Goal: Task Accomplishment & Management: Manage account settings

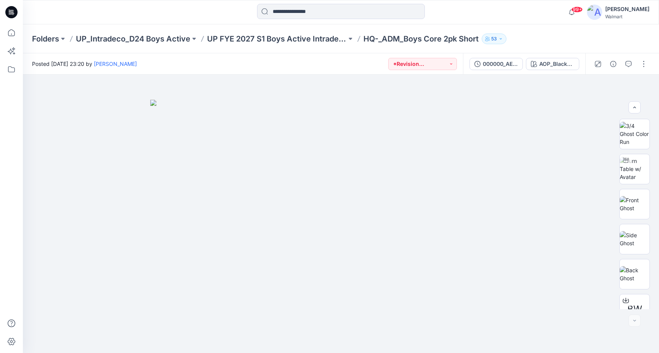
scroll to position [50, 0]
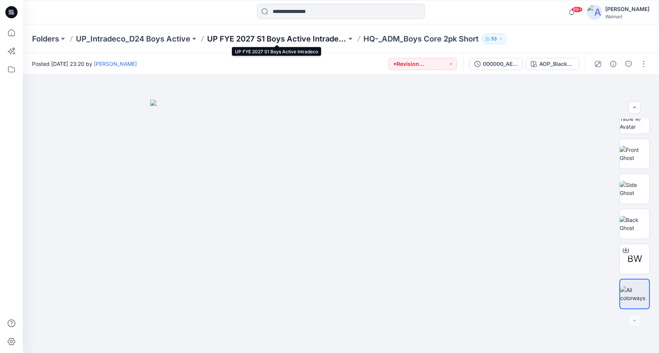
click at [233, 38] on p "UP FYE 2027 S1 Boys Active Intradeco" at bounding box center [277, 39] width 140 height 11
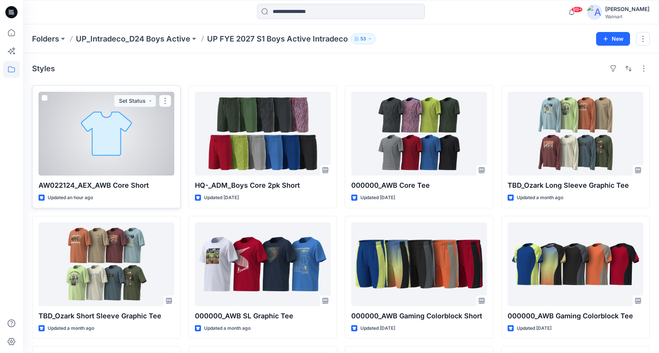
click at [139, 161] on div at bounding box center [107, 134] width 136 height 84
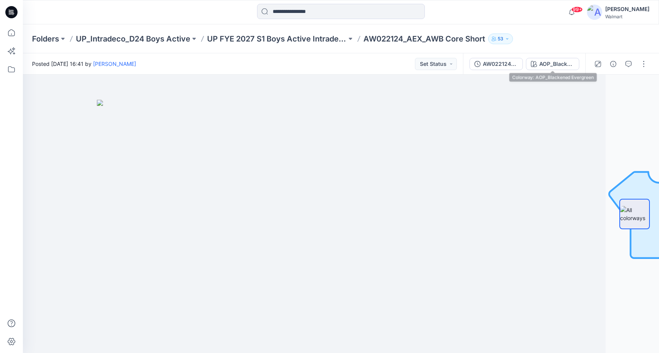
click at [554, 61] on div "AOP_Blackened Evergreen" at bounding box center [556, 64] width 35 height 8
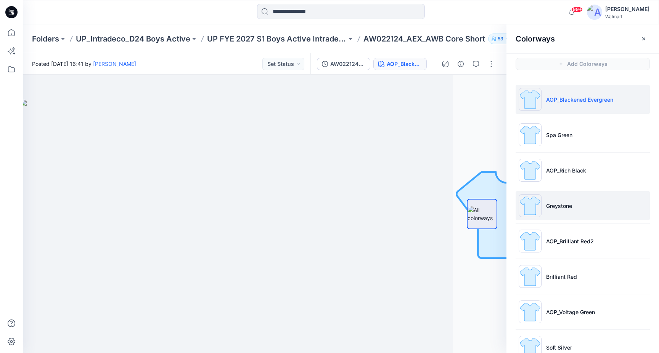
click at [582, 197] on li "Greystone" at bounding box center [583, 205] width 134 height 29
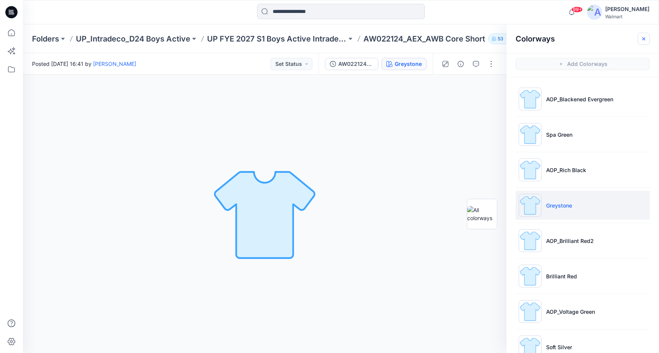
click at [644, 38] on icon "button" at bounding box center [644, 39] width 6 height 6
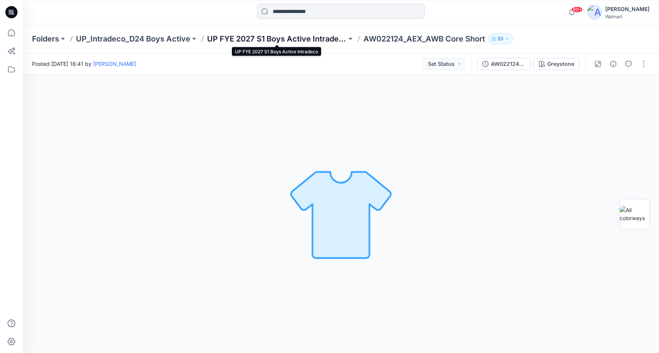
click at [295, 40] on p "UP FYE 2027 S1 Boys Active Intradeco" at bounding box center [277, 39] width 140 height 11
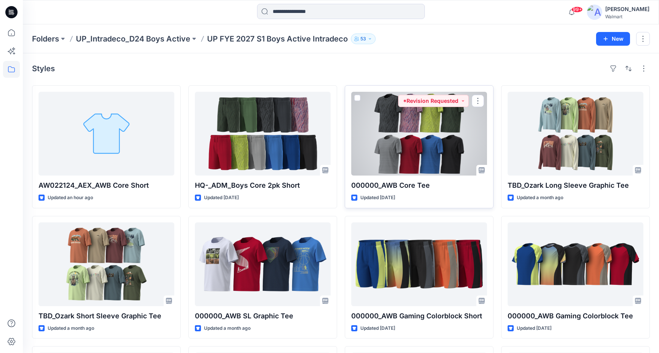
click at [423, 137] on div at bounding box center [419, 134] width 136 height 84
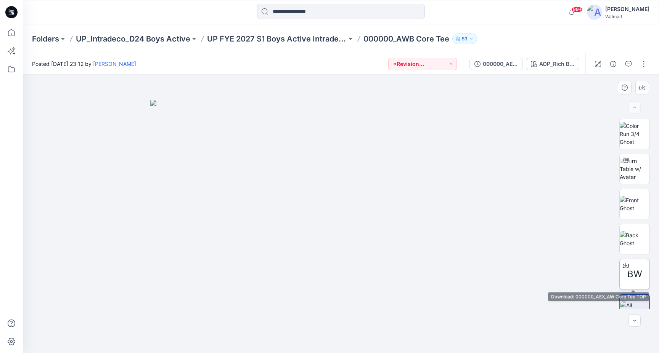
click at [632, 281] on span "BW" at bounding box center [634, 275] width 15 height 14
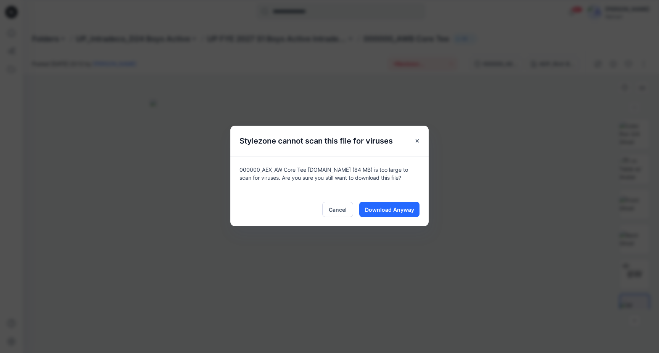
click at [392, 214] on button "Download Anyway" at bounding box center [389, 209] width 60 height 15
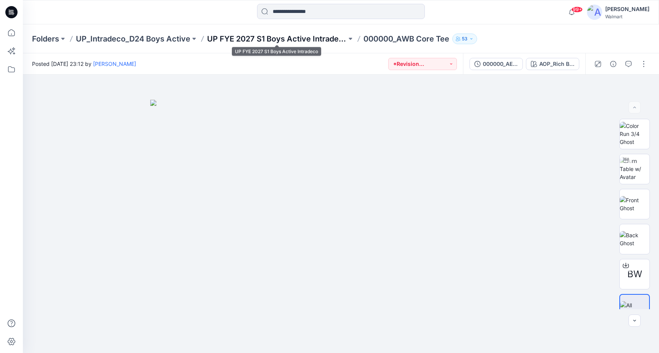
click at [246, 42] on p "UP FYE 2027 S1 Boys Active Intradeco" at bounding box center [277, 39] width 140 height 11
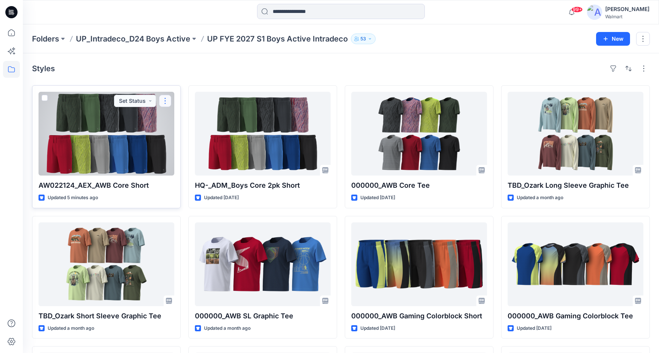
click at [168, 103] on button "button" at bounding box center [165, 101] width 12 height 12
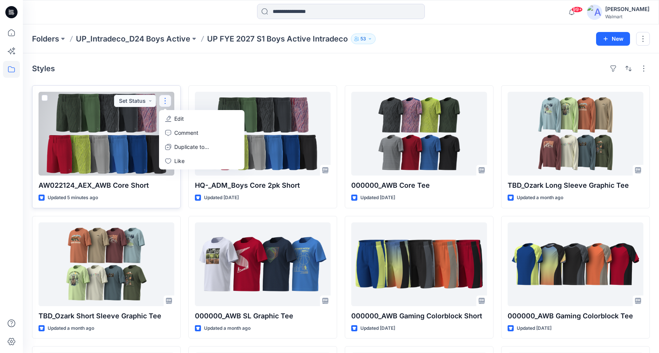
click at [193, 120] on button "Edit" at bounding box center [202, 119] width 82 height 14
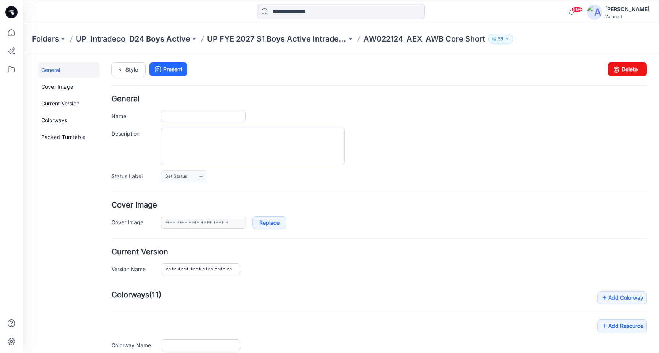
type input "**********"
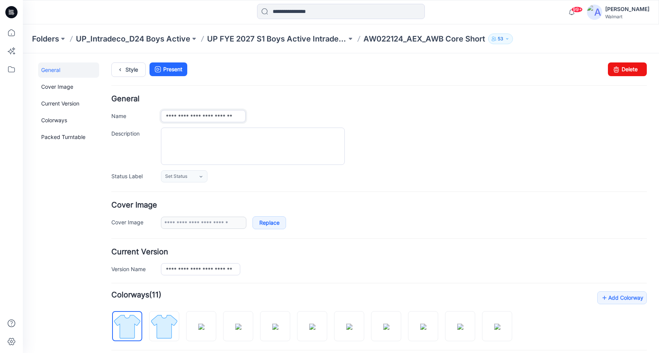
drag, startPoint x: 193, startPoint y: 117, endPoint x: 188, endPoint y: 117, distance: 5.0
click at [188, 117] on input "**********" at bounding box center [203, 116] width 85 height 12
type input "**********"
click at [557, 161] on div at bounding box center [404, 146] width 486 height 37
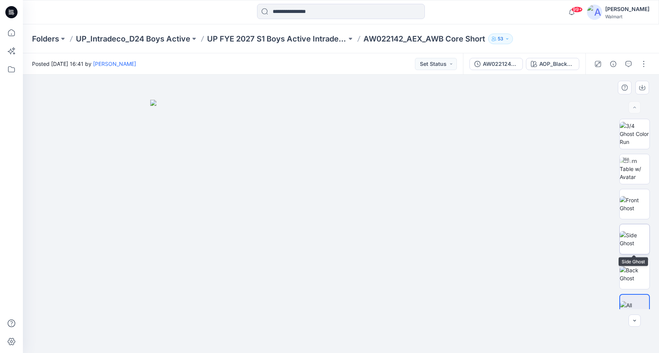
click at [640, 237] on img at bounding box center [635, 239] width 30 height 16
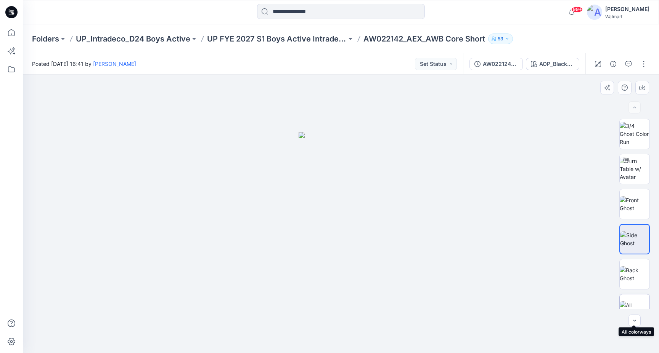
click at [638, 308] on img at bounding box center [635, 310] width 30 height 16
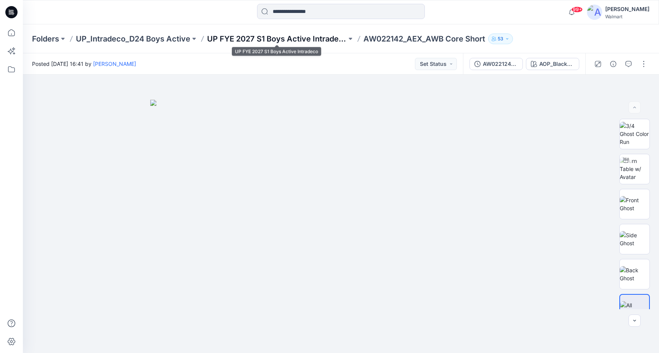
click at [264, 36] on p "UP FYE 2027 S1 Boys Active Intradeco" at bounding box center [277, 39] width 140 height 11
